Goal: Find specific page/section: Find specific page/section

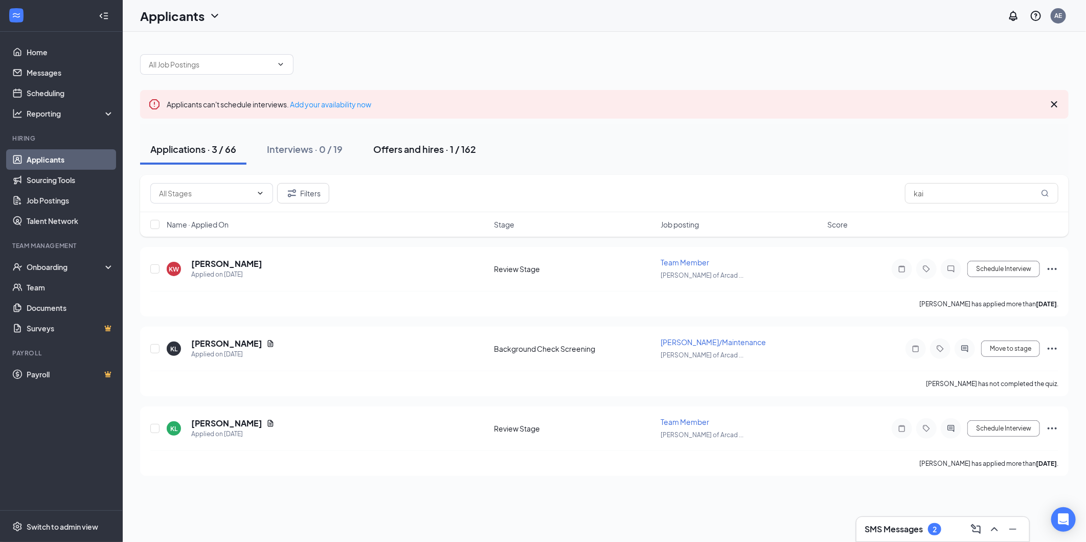
click at [437, 152] on div "Offers and hires · 1 / 162" at bounding box center [424, 149] width 103 height 13
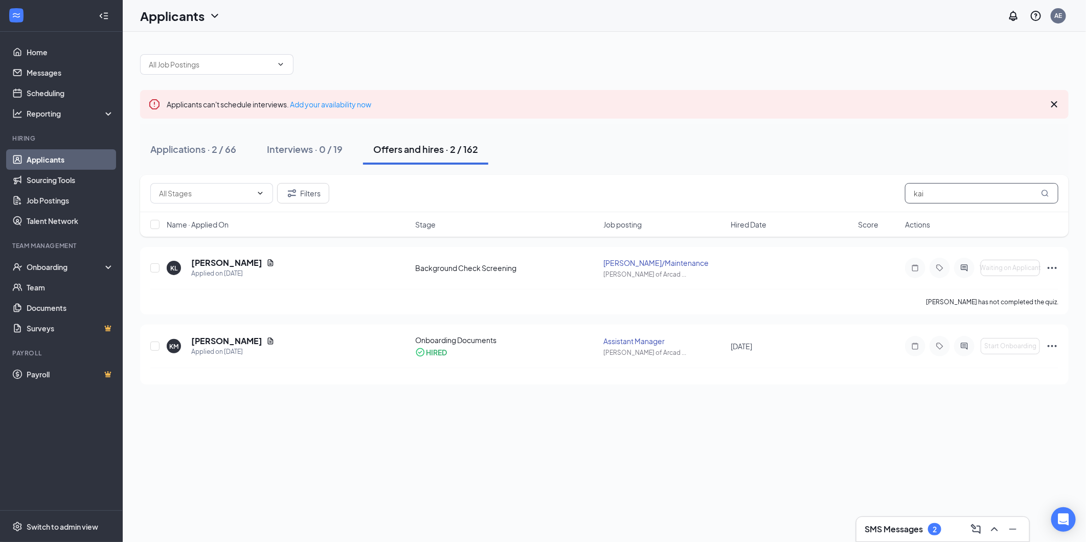
click at [946, 198] on input "kai" at bounding box center [981, 193] width 153 height 20
type input "k"
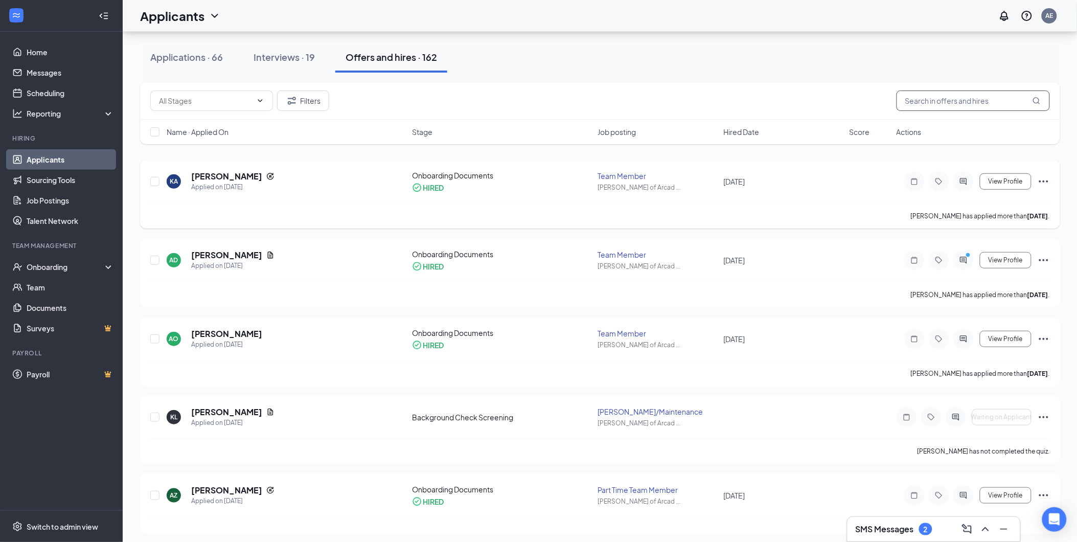
scroll to position [113, 0]
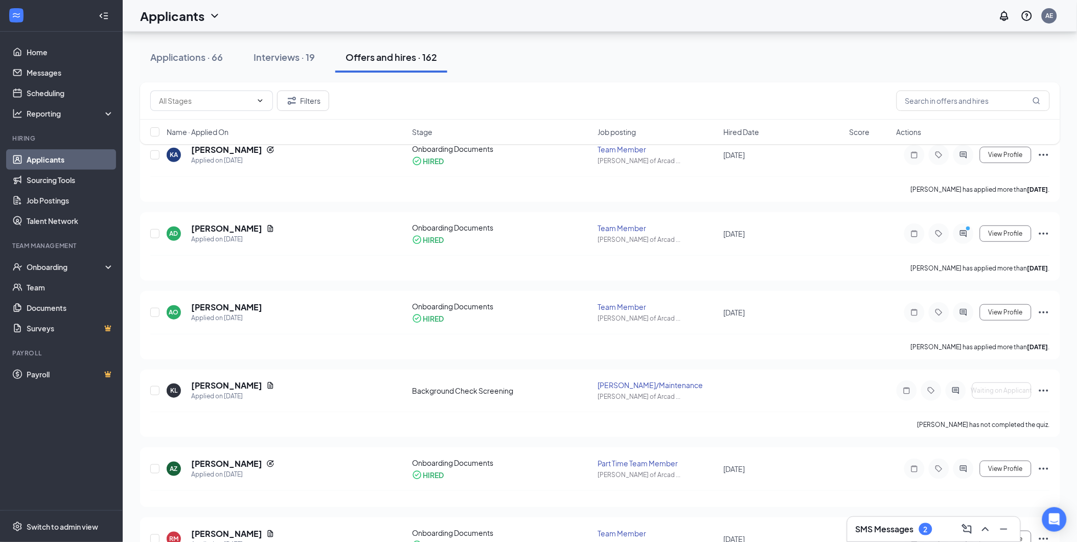
click at [881, 523] on div "SMS Messages 2" at bounding box center [894, 529] width 77 height 12
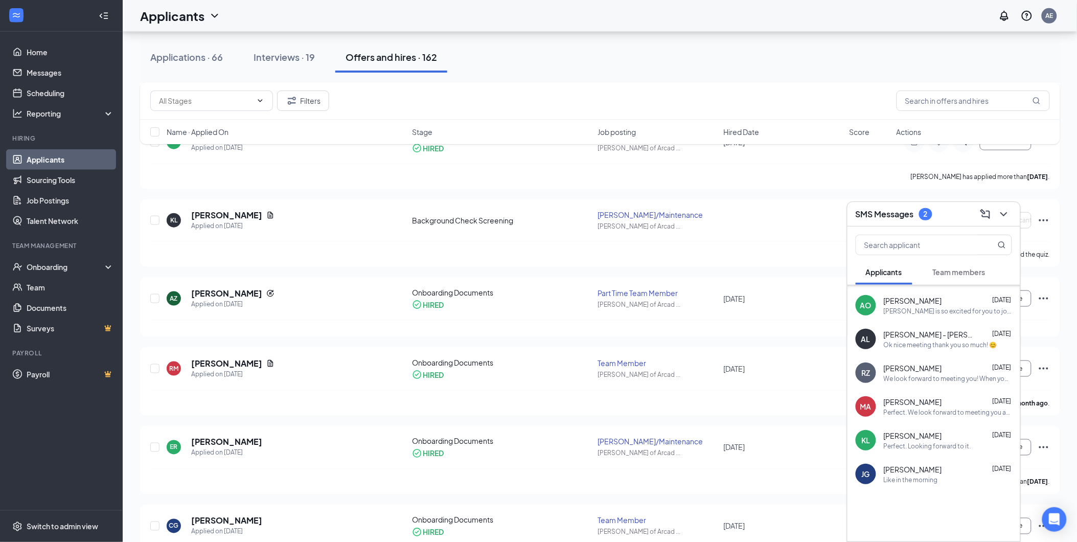
scroll to position [0, 0]
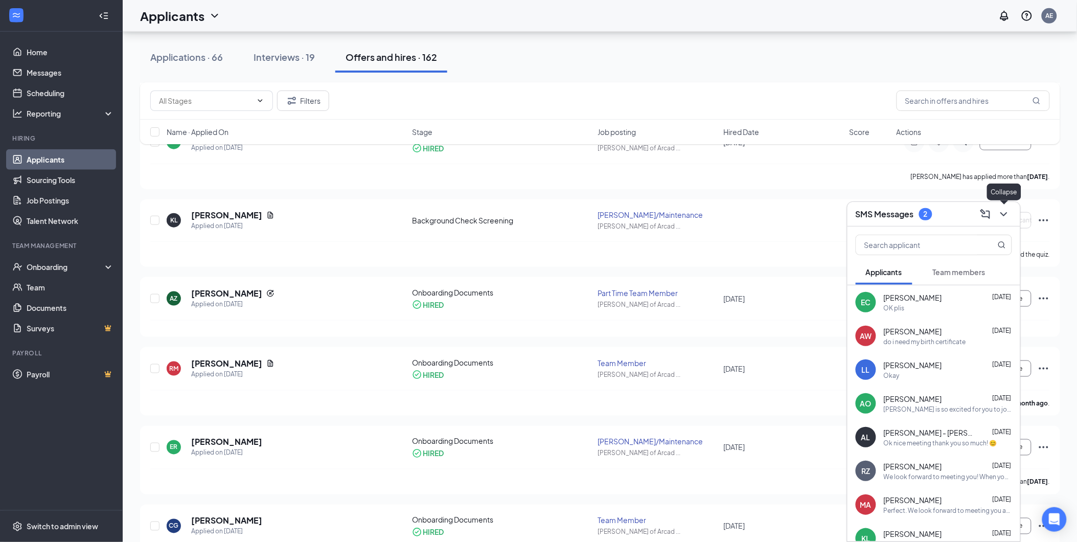
click at [1006, 210] on icon "ChevronDown" at bounding box center [1004, 214] width 12 height 12
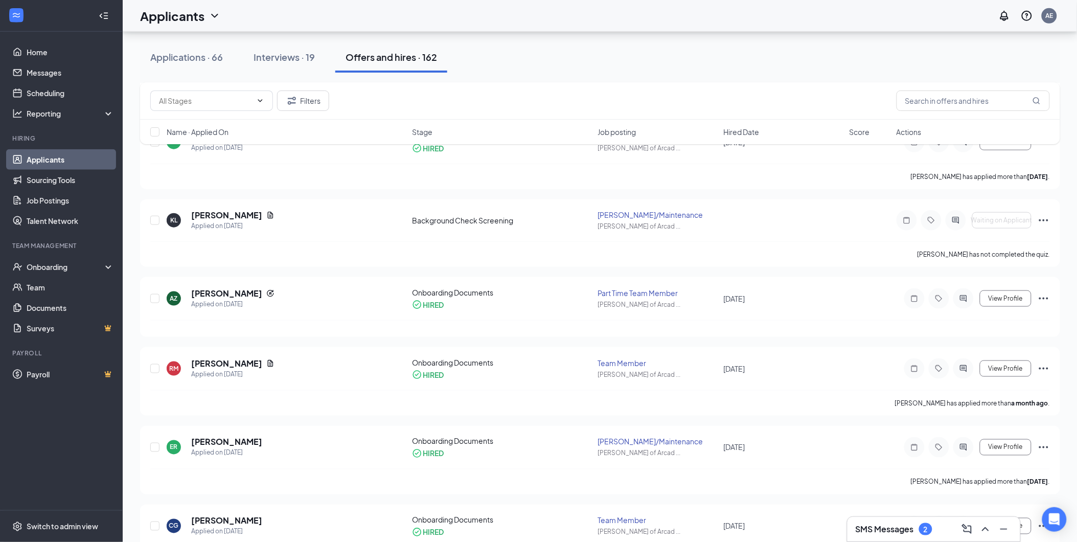
click at [928, 530] on div "2" at bounding box center [926, 529] width 4 height 9
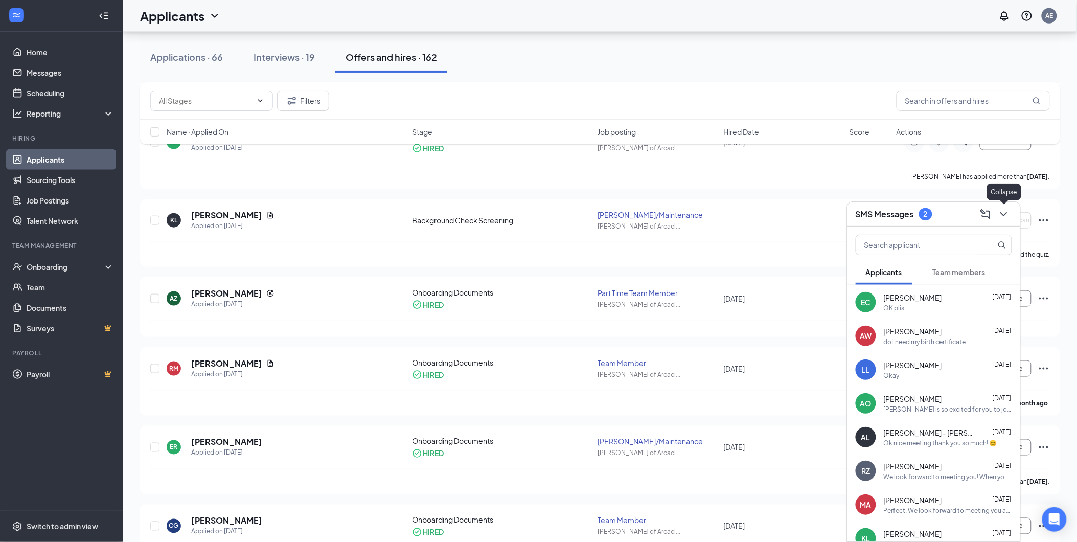
click at [1000, 216] on icon "ChevronDown" at bounding box center [1004, 214] width 12 height 12
